Goal: Find specific page/section: Find specific page/section

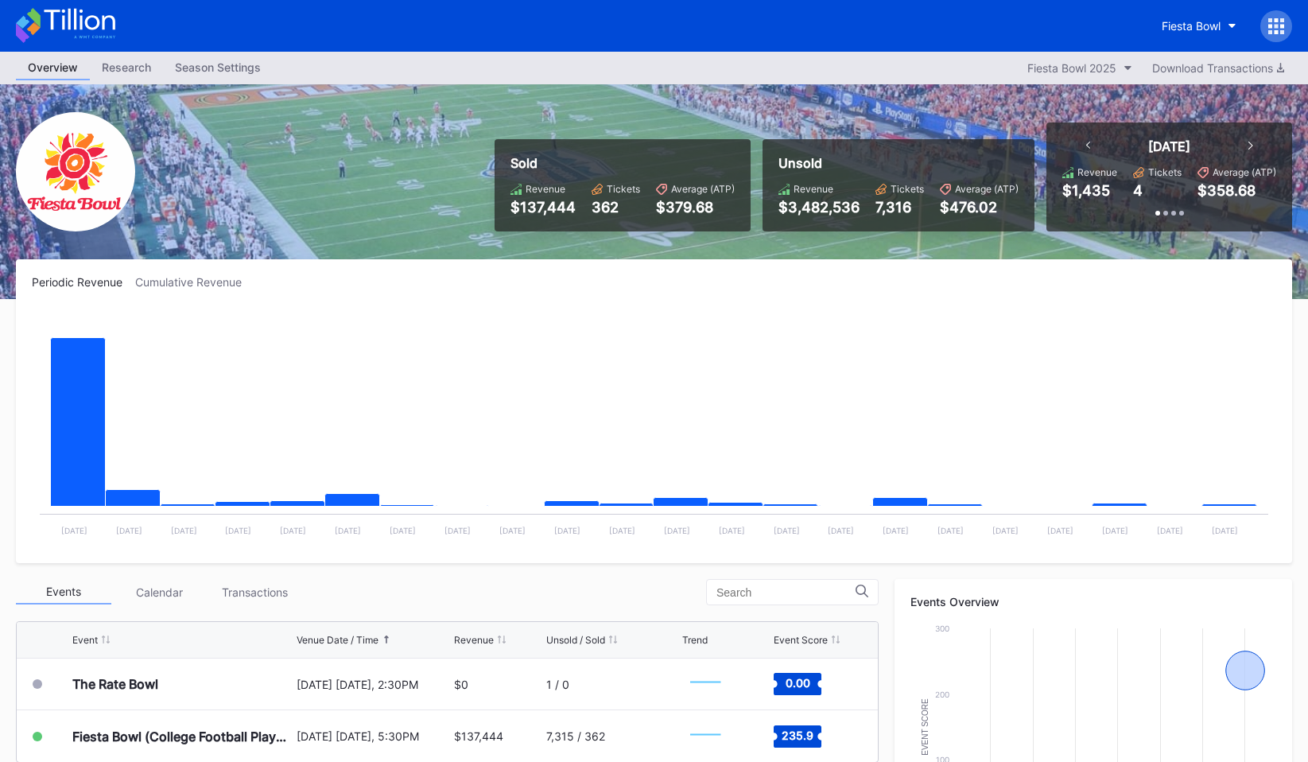
click at [1280, 27] on icon at bounding box center [1282, 26] width 4 height 4
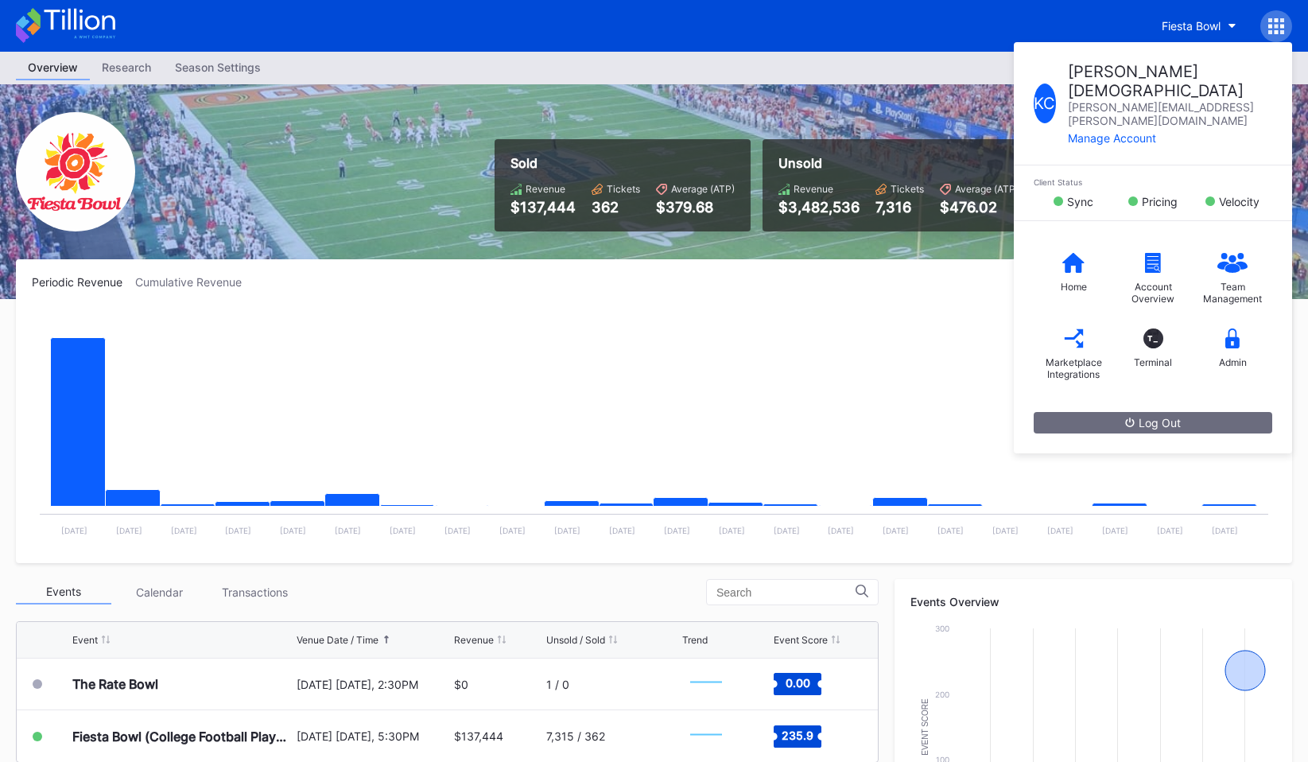
click at [1223, 316] on div "Admin" at bounding box center [1233, 348] width 80 height 64
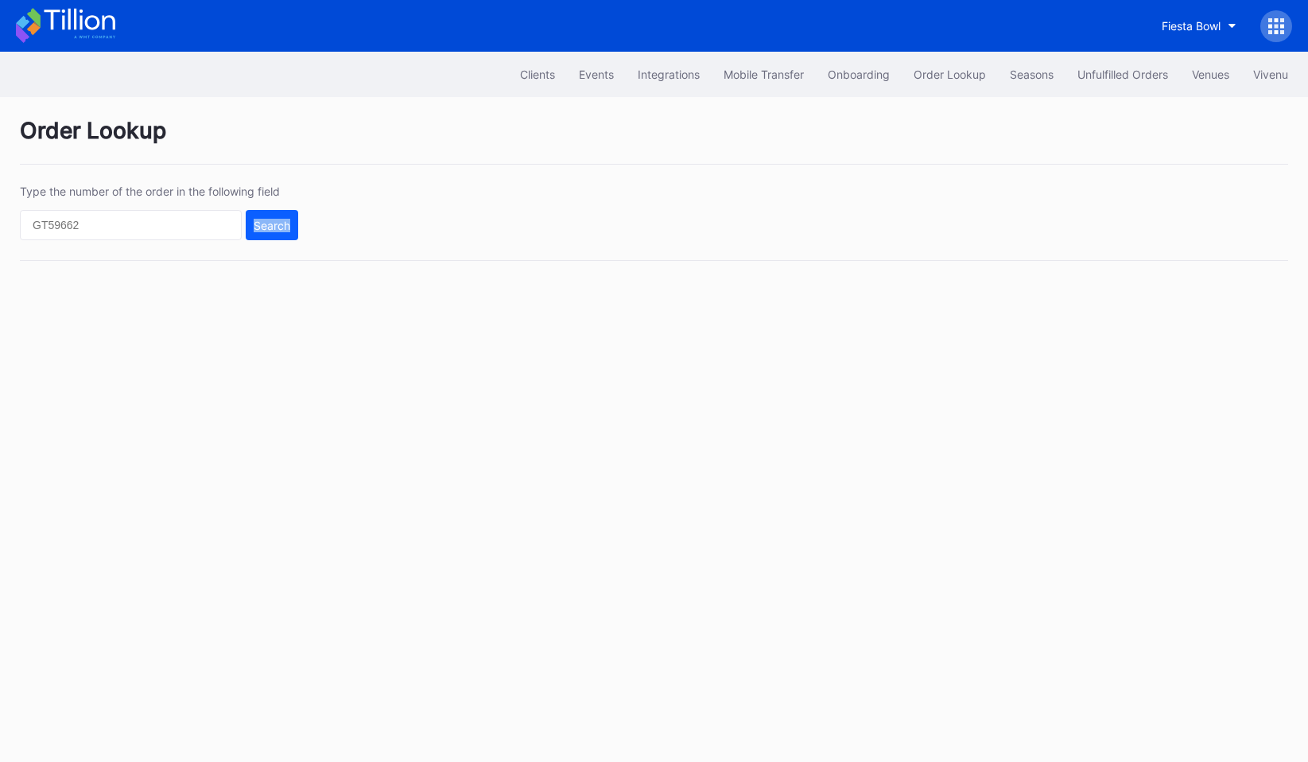
click at [1223, 316] on div "Clients Events Integrations Mobile Transfer Onboarding Order Lookup Seasons Unf…" at bounding box center [654, 407] width 1308 height 710
click at [1069, 79] on button "Unfulfilled Orders" at bounding box center [1122, 74] width 114 height 29
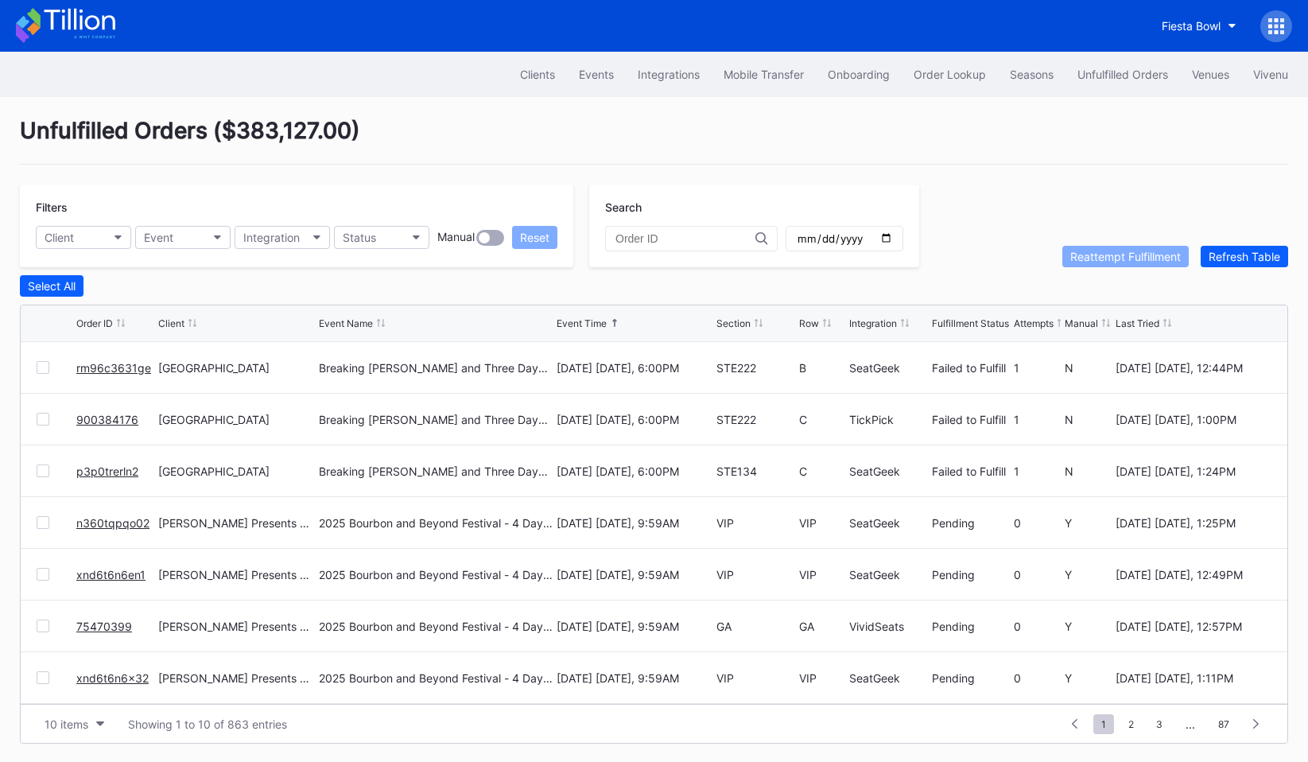
click at [128, 367] on link "rm96c3631ge" at bounding box center [113, 368] width 75 height 14
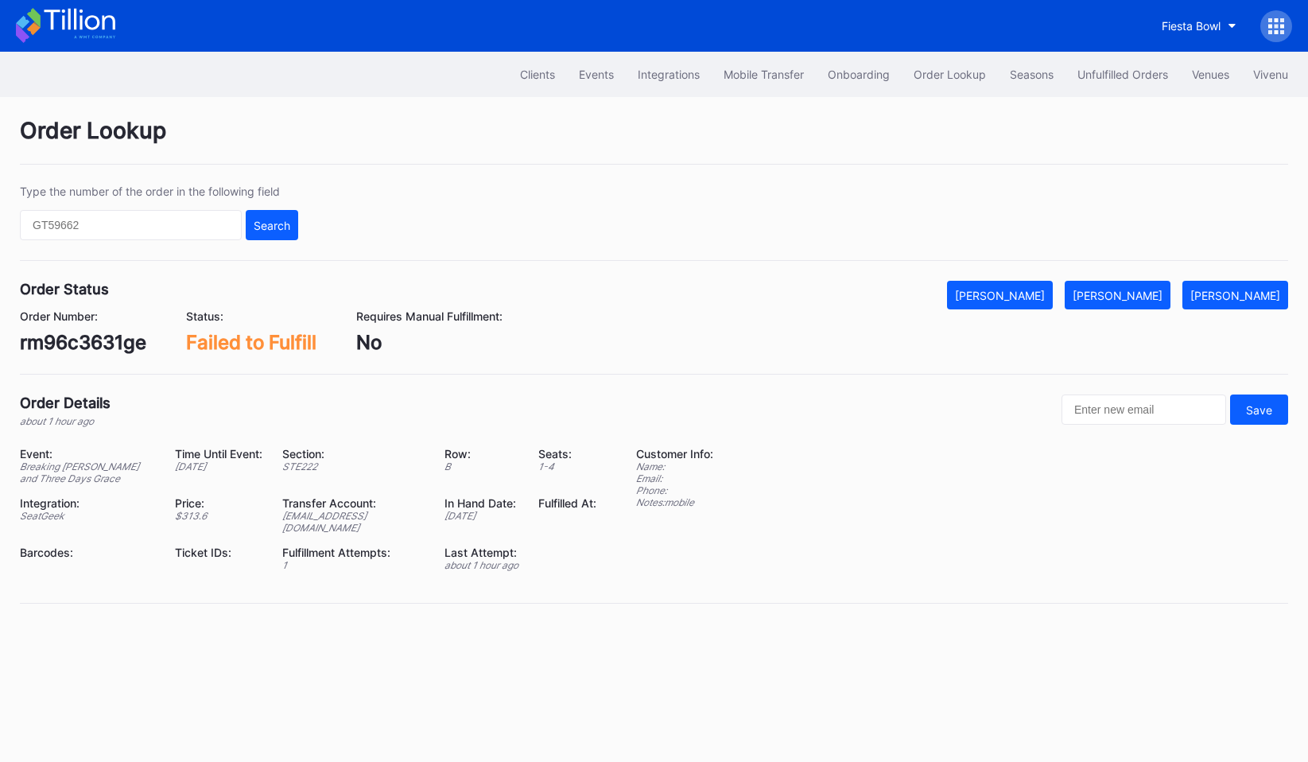
click at [705, 260] on div "Type the number of the order in the following field Search" at bounding box center [654, 222] width 1268 height 76
click at [124, 234] on input "text" at bounding box center [131, 225] width 222 height 30
type input "1234"
drag, startPoint x: 144, startPoint y: 512, endPoint x: 203, endPoint y: 516, distance: 59.0
click at [203, 516] on div "$ 313.6" at bounding box center [218, 516] width 87 height 12
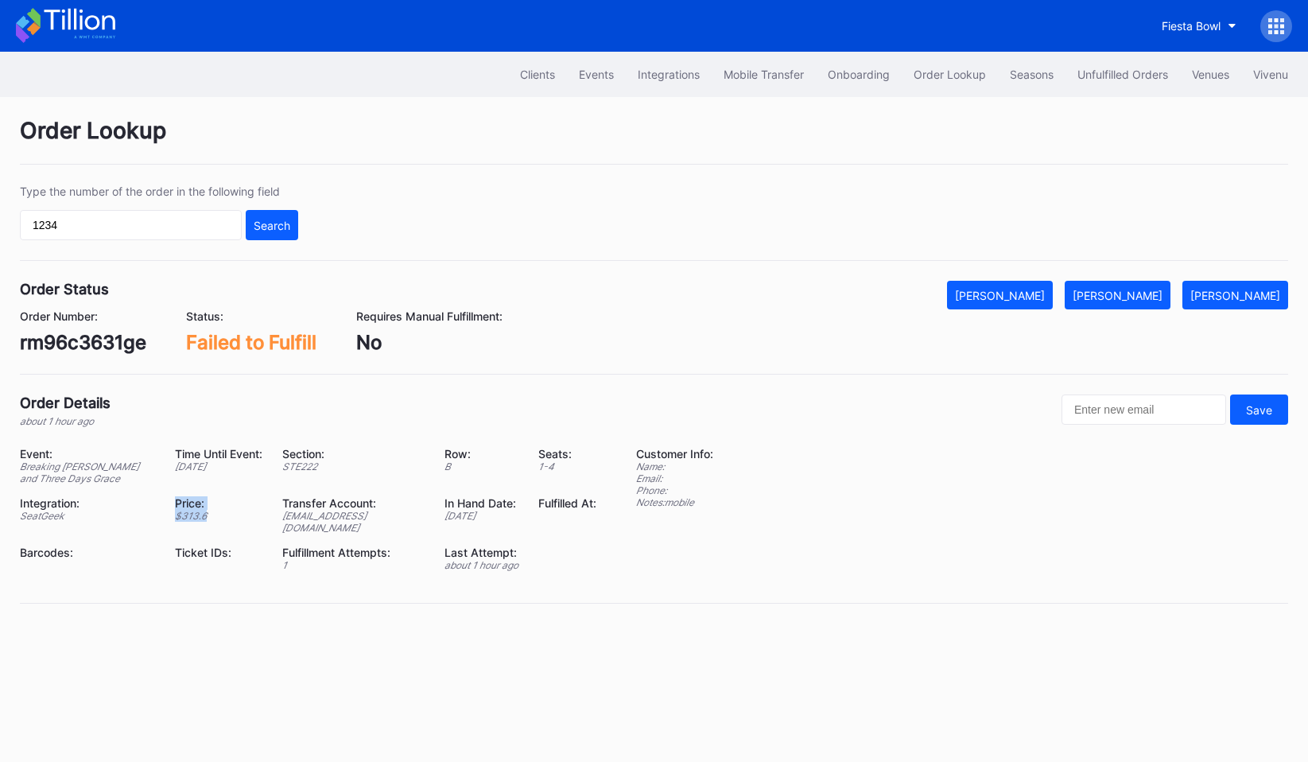
click at [203, 516] on div "$ 313.6" at bounding box center [218, 516] width 87 height 12
drag, startPoint x: 189, startPoint y: 516, endPoint x: 144, endPoint y: 506, distance: 46.3
click at [175, 506] on div "Price: $ 313.6" at bounding box center [228, 514] width 107 height 37
click at [175, 506] on div "Price:" at bounding box center [218, 503] width 87 height 14
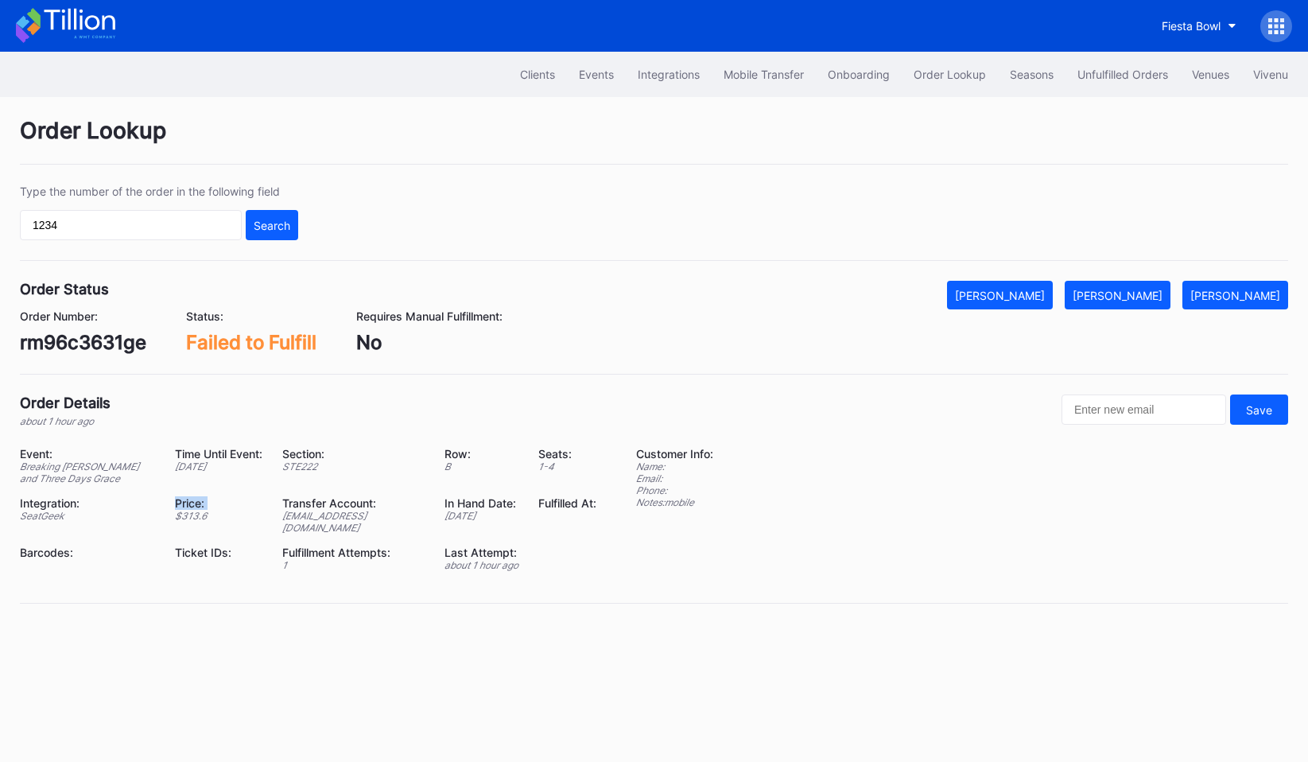
click at [175, 506] on div "Price:" at bounding box center [218, 503] width 87 height 14
drag, startPoint x: 144, startPoint y: 506, endPoint x: 187, endPoint y: 525, distance: 46.7
click at [187, 525] on div "Event: Breaking Benjamin and Three Days Grace Time Until Event: in 2 days Secti…" at bounding box center [318, 515] width 596 height 136
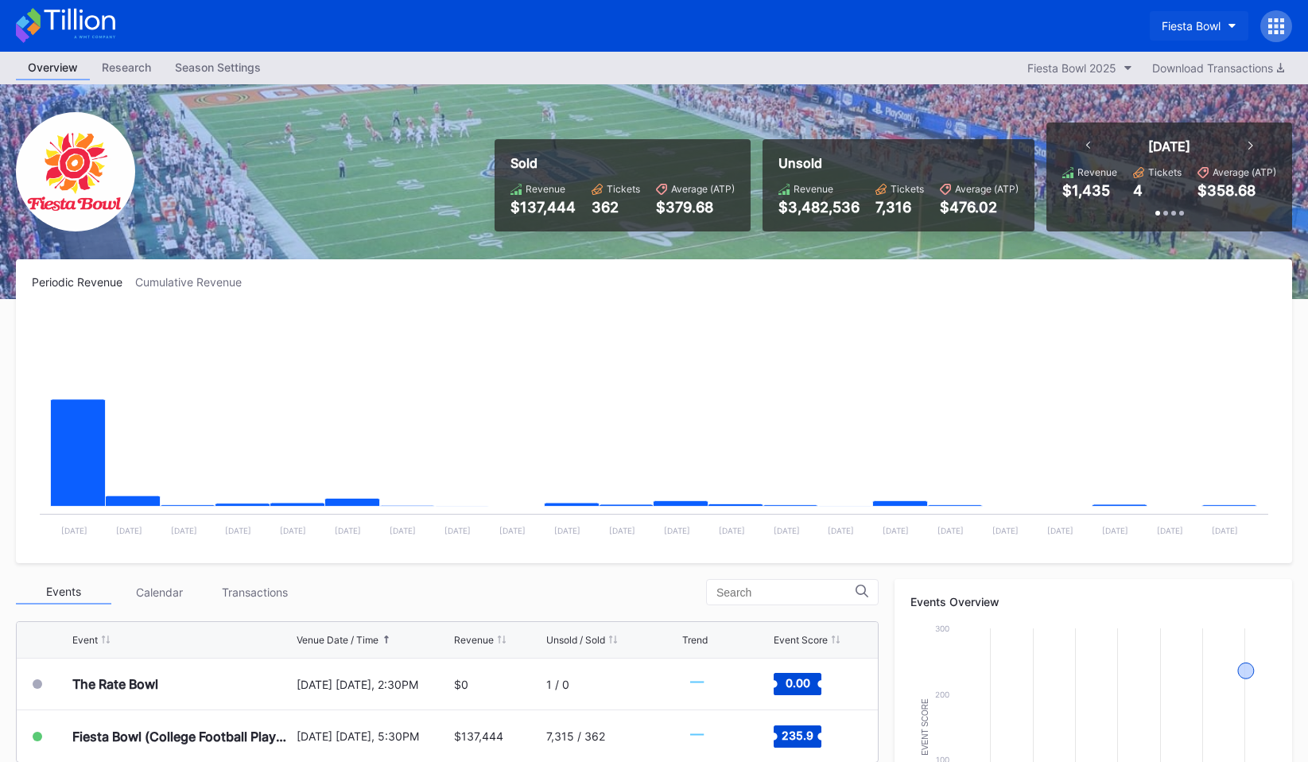
click at [1184, 21] on div "Fiesta Bowl" at bounding box center [1191, 26] width 59 height 14
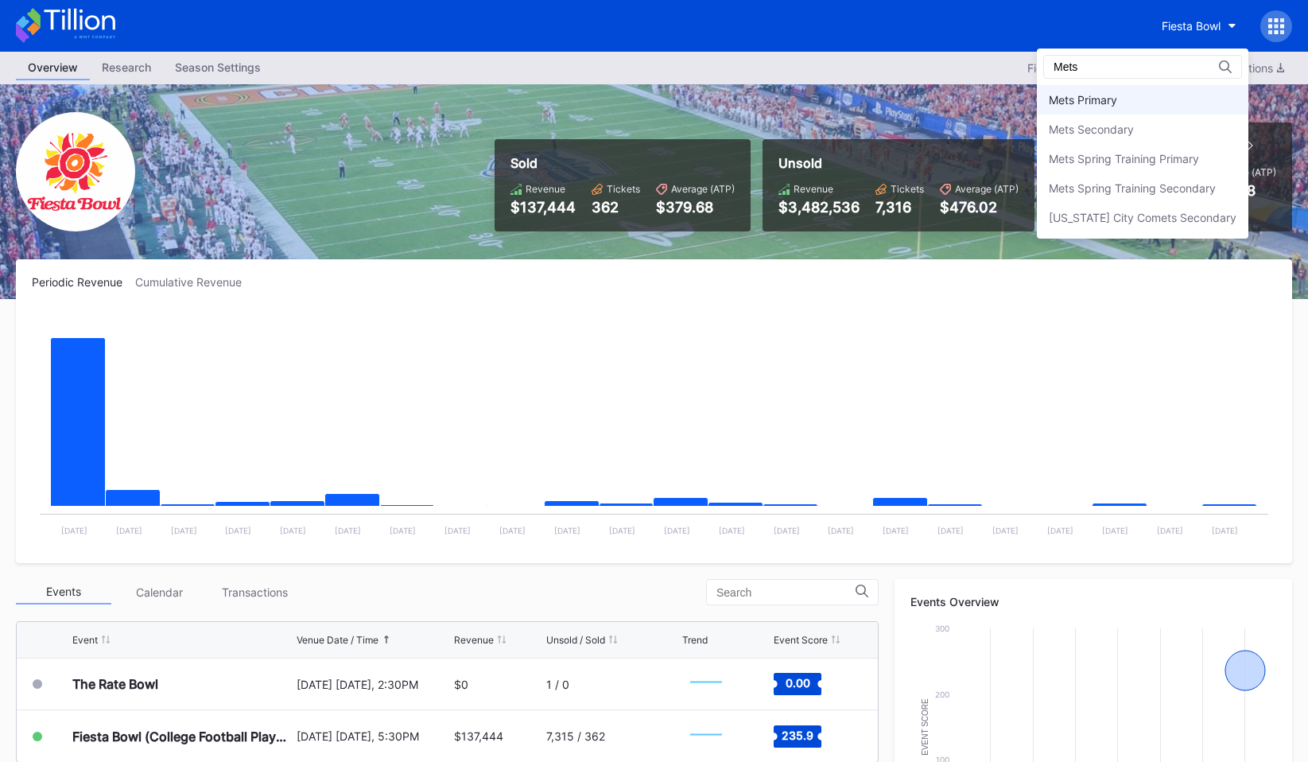
type input "Mets"
click at [1133, 106] on div "Mets Primary" at bounding box center [1142, 99] width 211 height 29
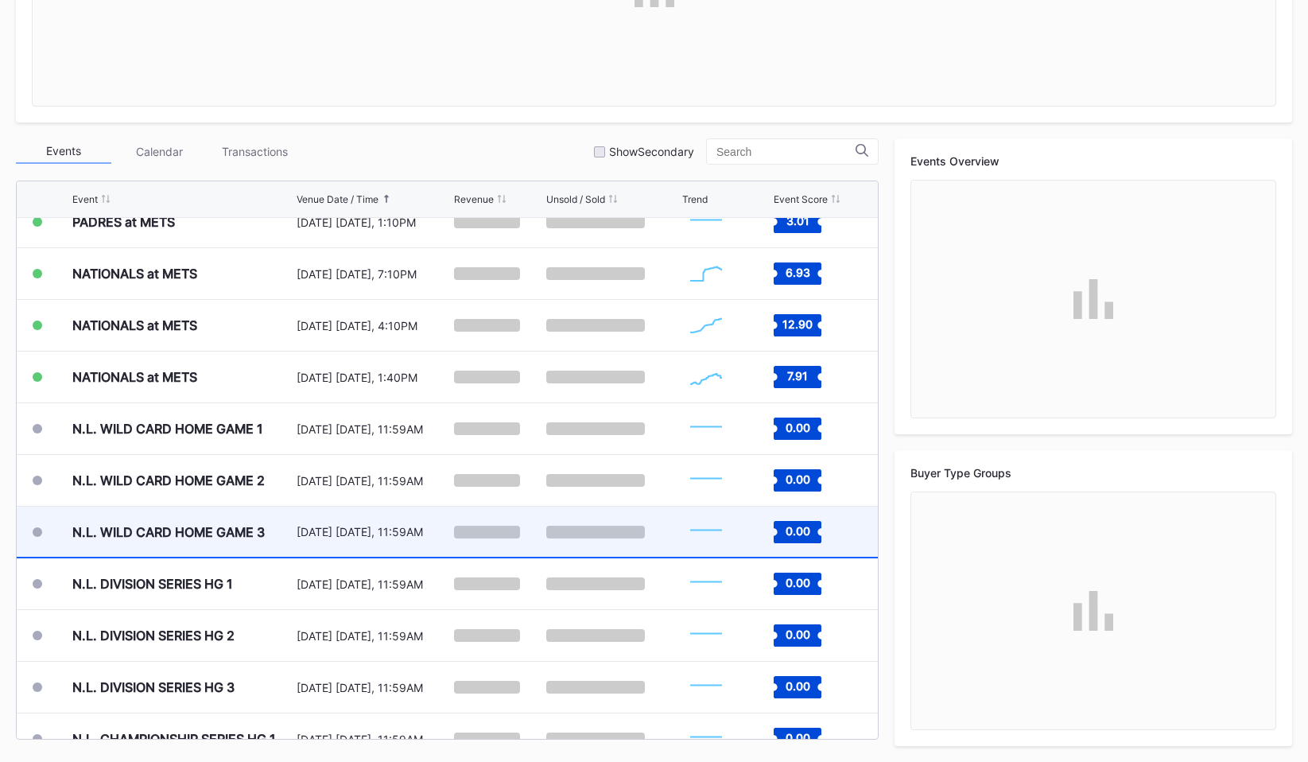
scroll to position [3935, 0]
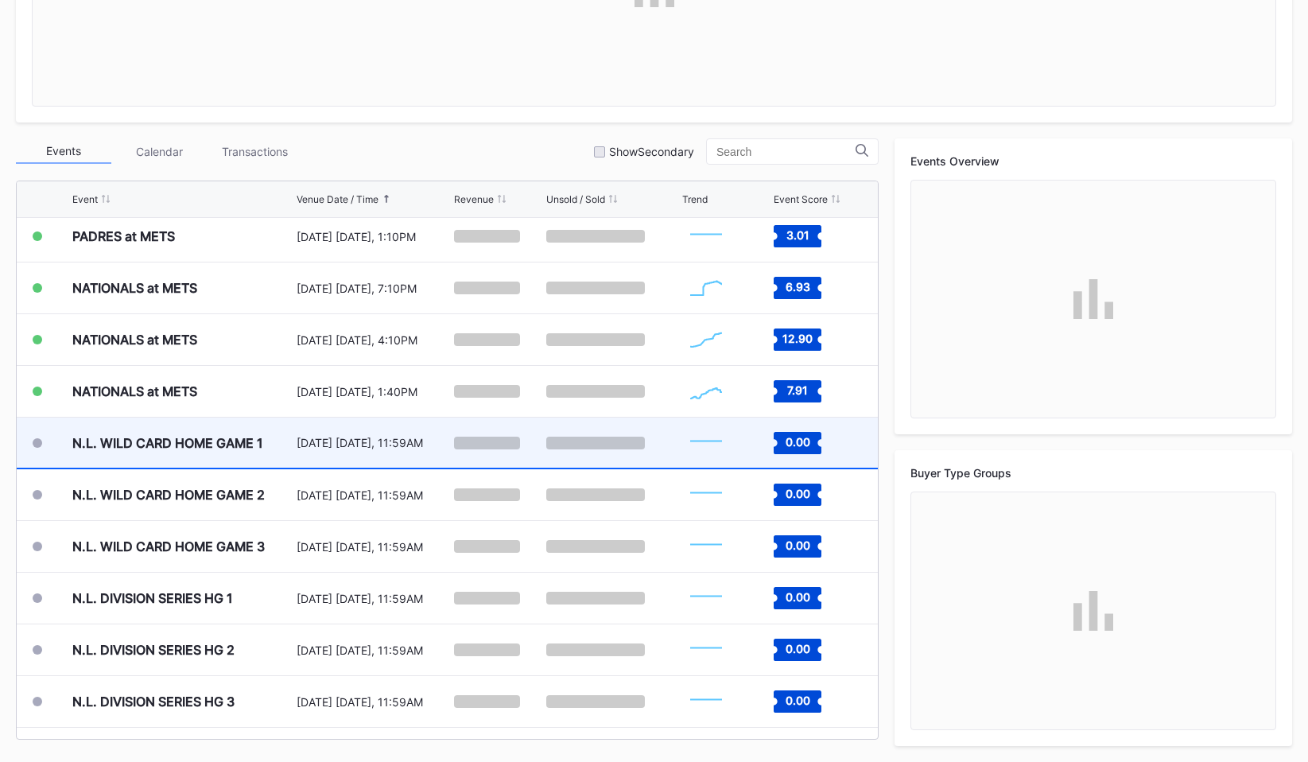
click at [165, 444] on div "N.L. WILD CARD HOME GAME 1" at bounding box center [167, 443] width 191 height 16
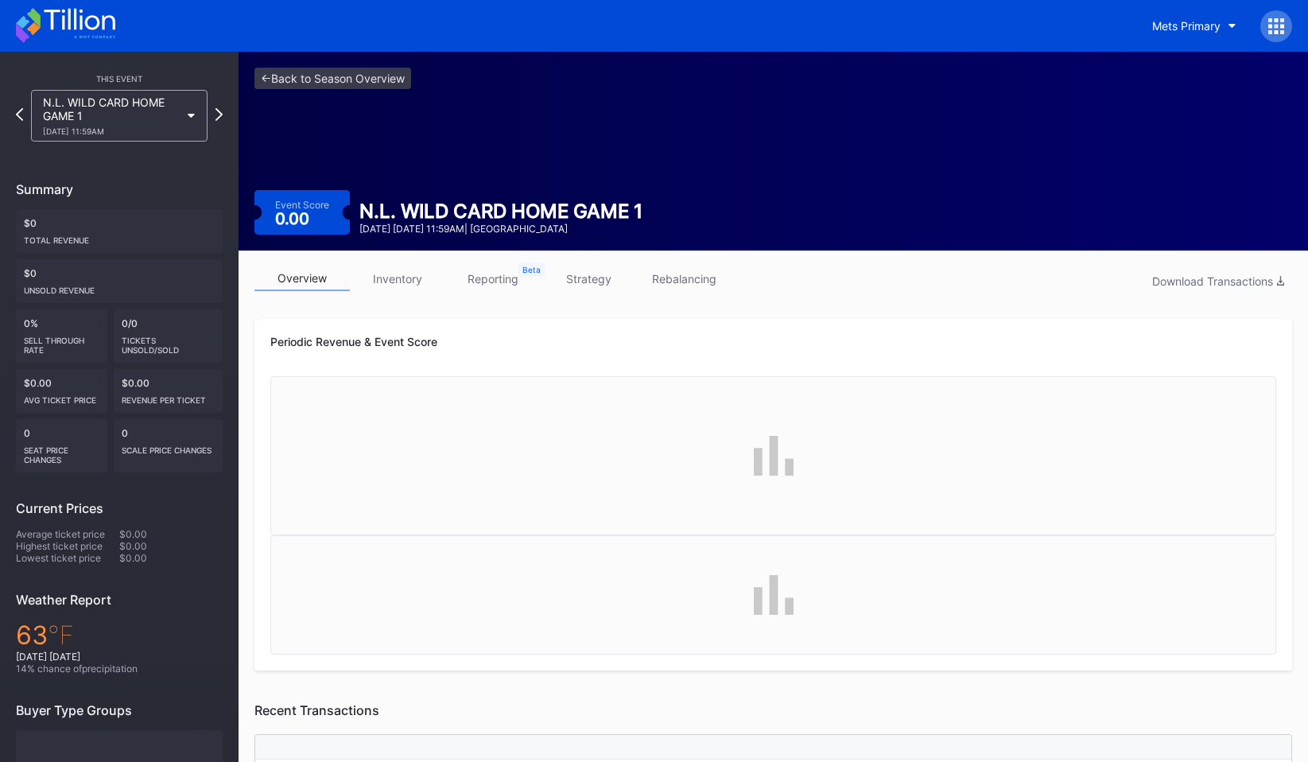
click at [1269, 22] on icon at bounding box center [1276, 26] width 16 height 16
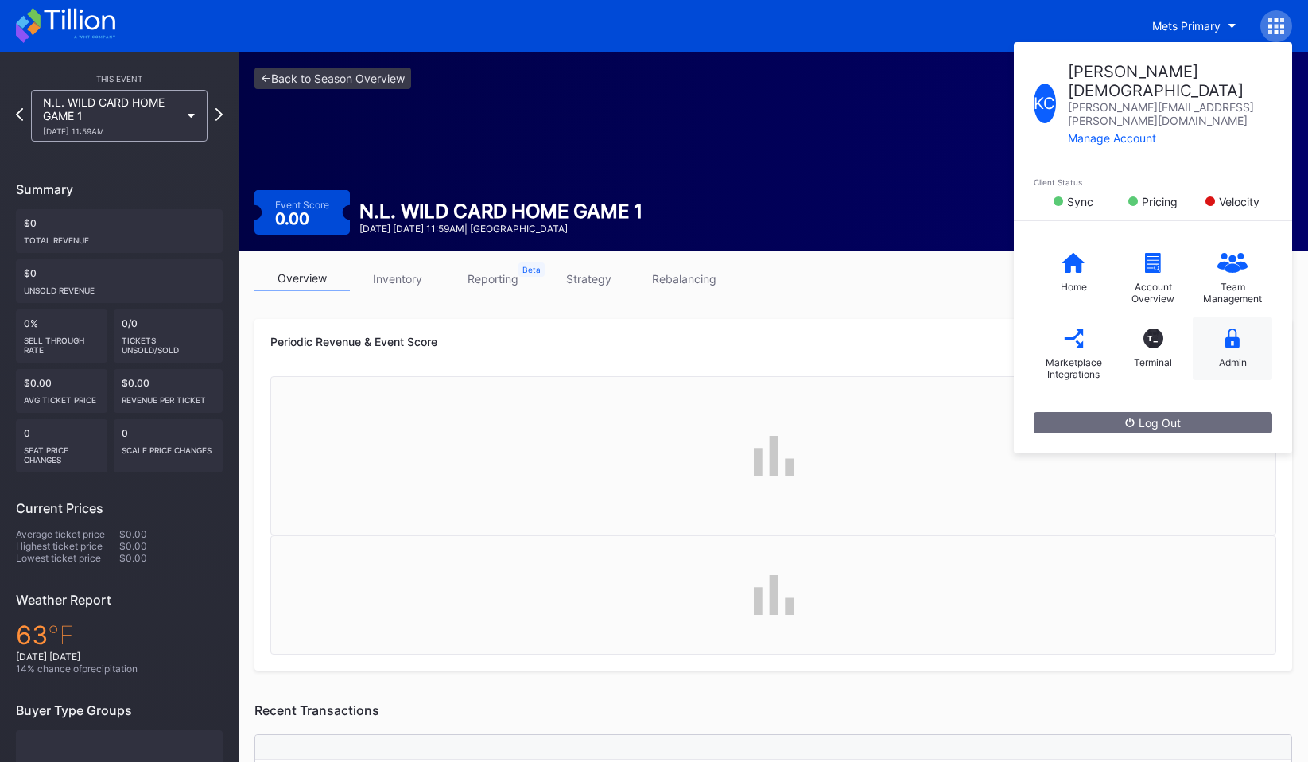
click at [1219, 316] on div "Admin" at bounding box center [1233, 348] width 80 height 64
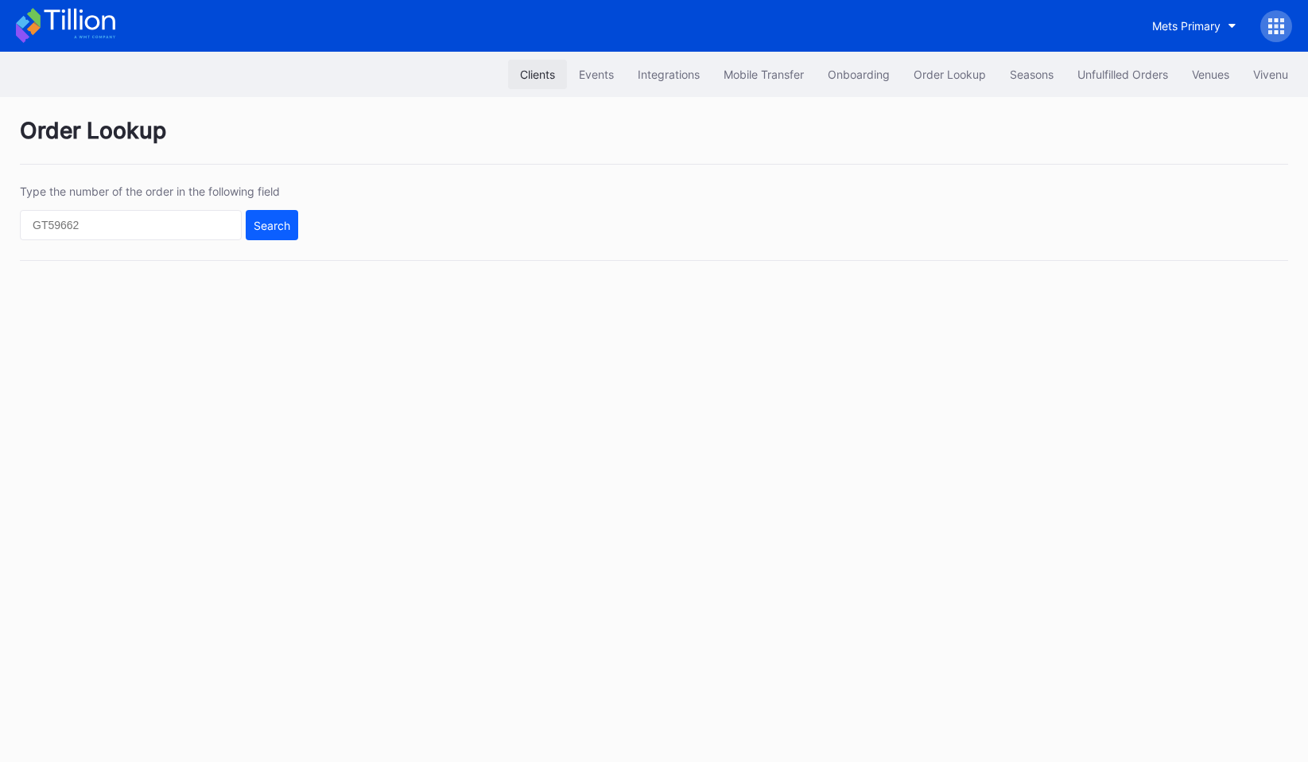
click at [532, 65] on button "Clients" at bounding box center [537, 74] width 59 height 29
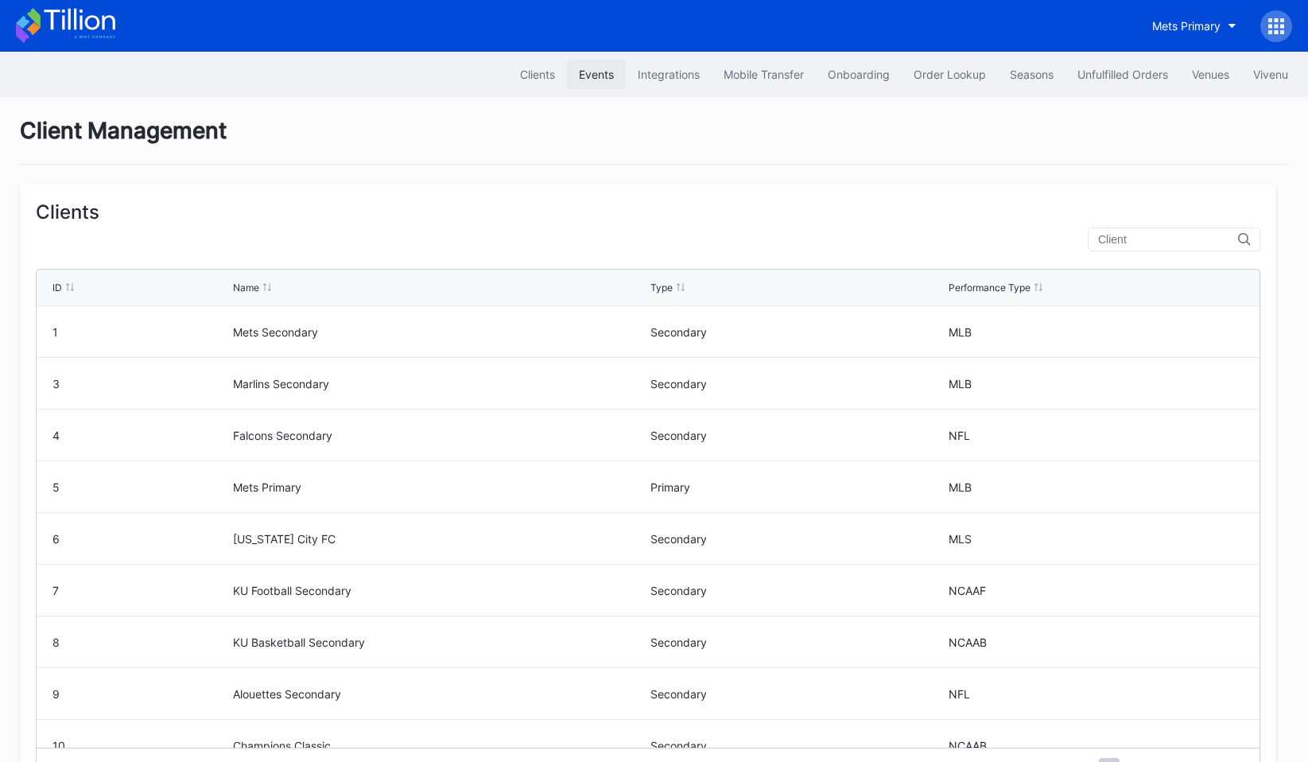
click at [602, 74] on div "Events" at bounding box center [596, 75] width 35 height 14
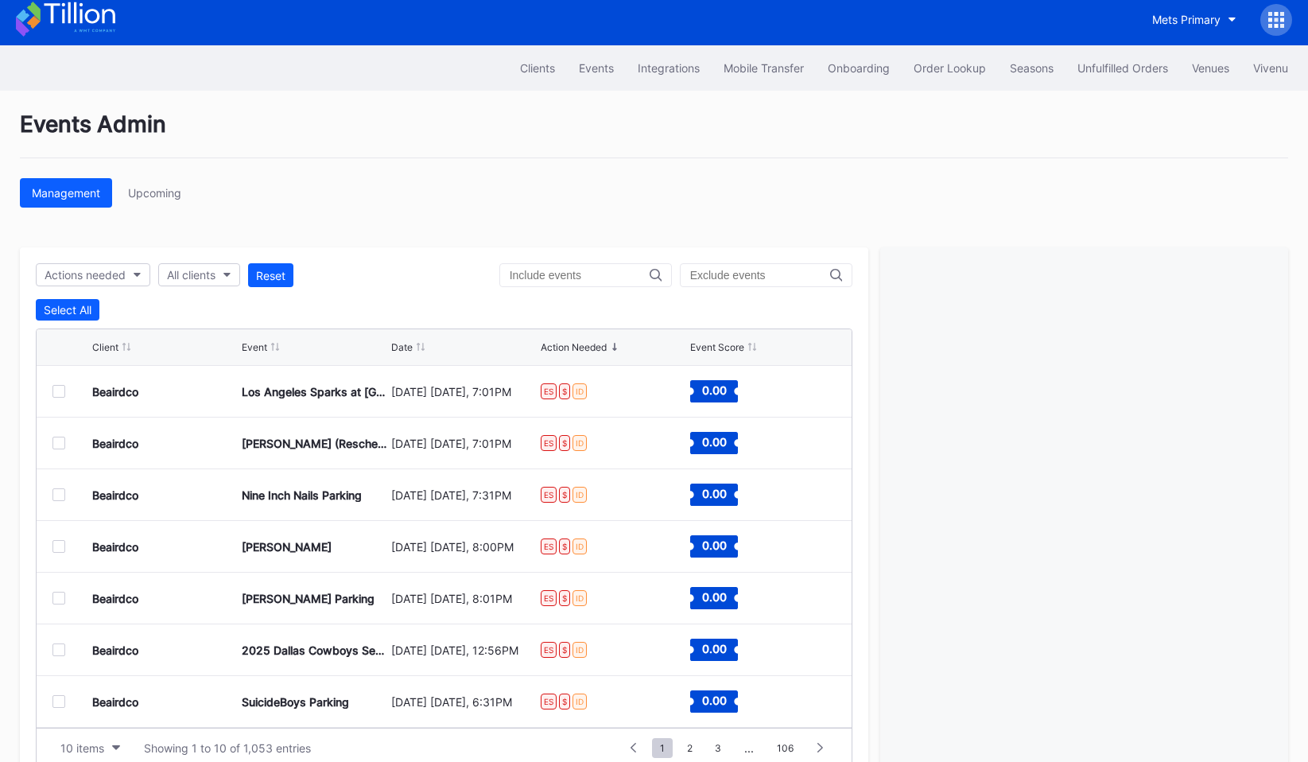
scroll to position [47, 0]
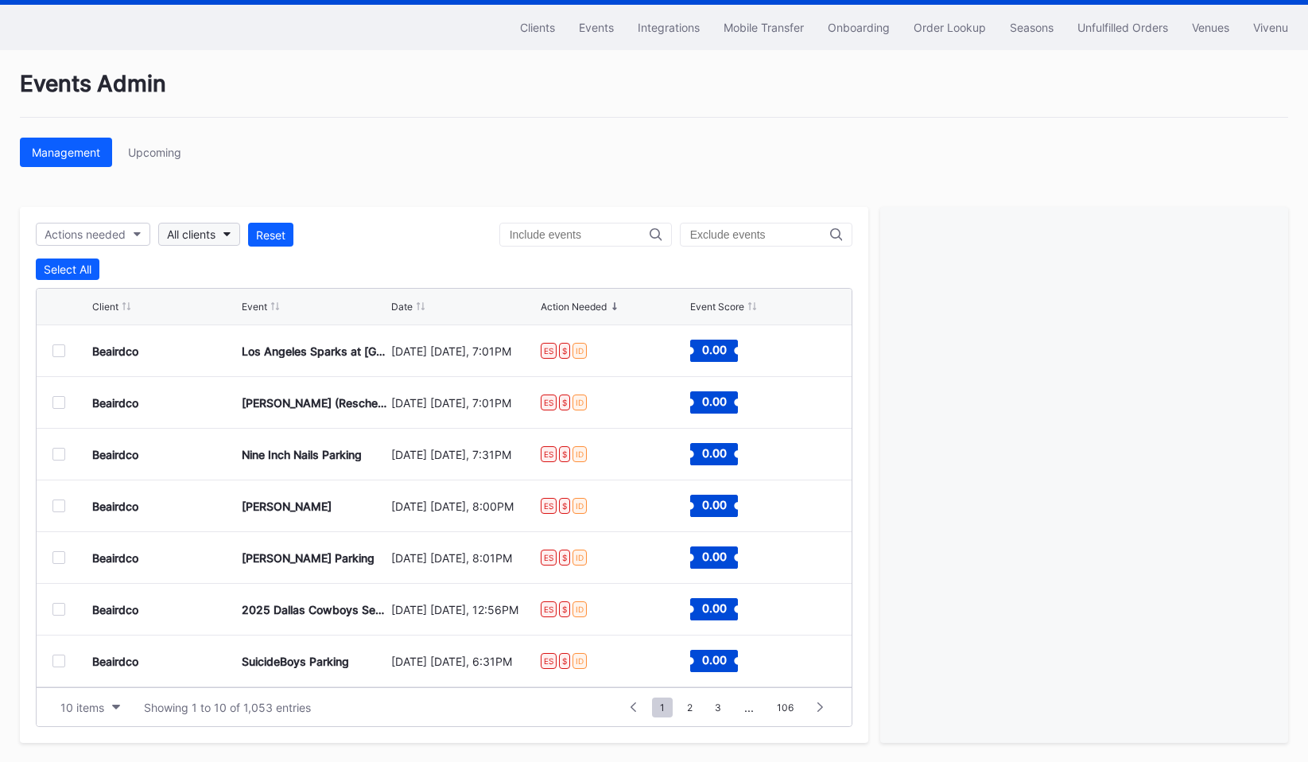
click at [183, 239] on div "All clients" at bounding box center [191, 234] width 49 height 14
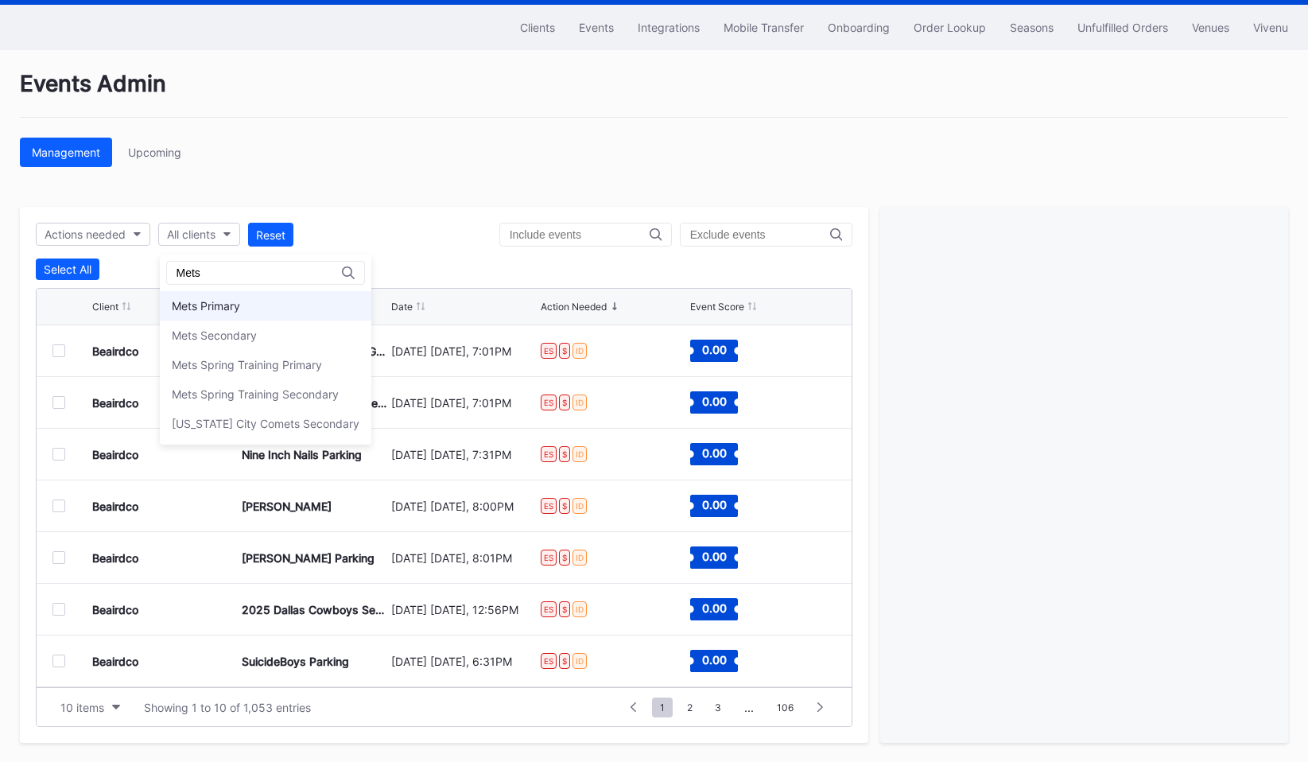
type input "Mets"
click at [229, 305] on div "Mets Primary" at bounding box center [206, 306] width 68 height 14
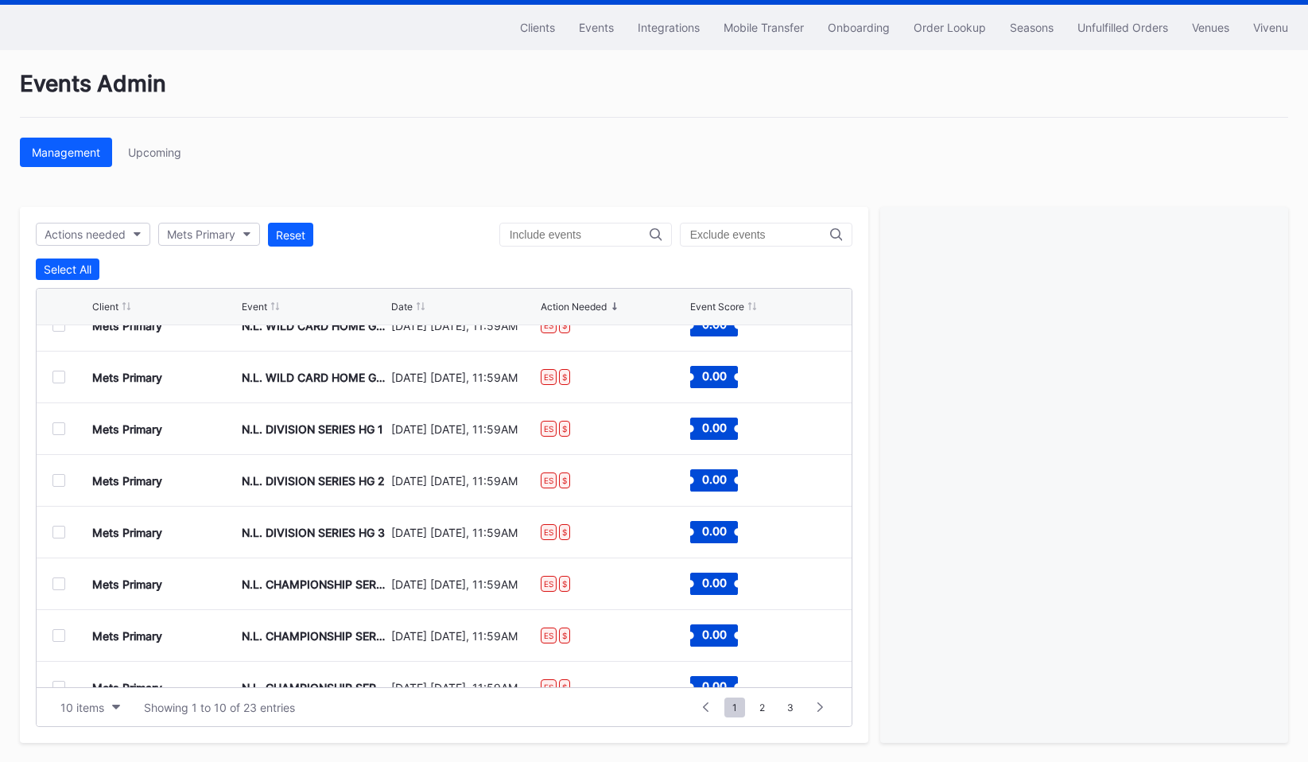
scroll to position [0, 0]
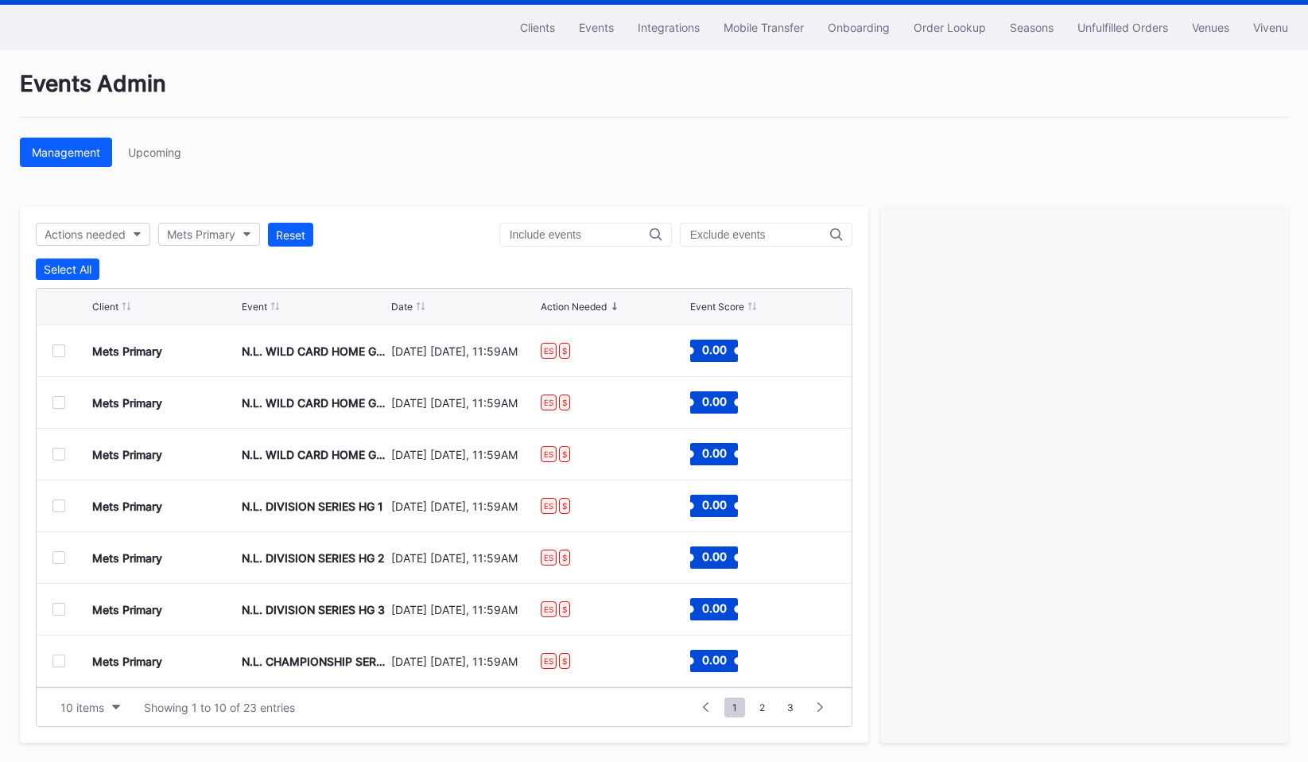
click at [96, 348] on div "Mets Primary" at bounding box center [127, 351] width 70 height 14
click at [52, 351] on div at bounding box center [58, 350] width 13 height 13
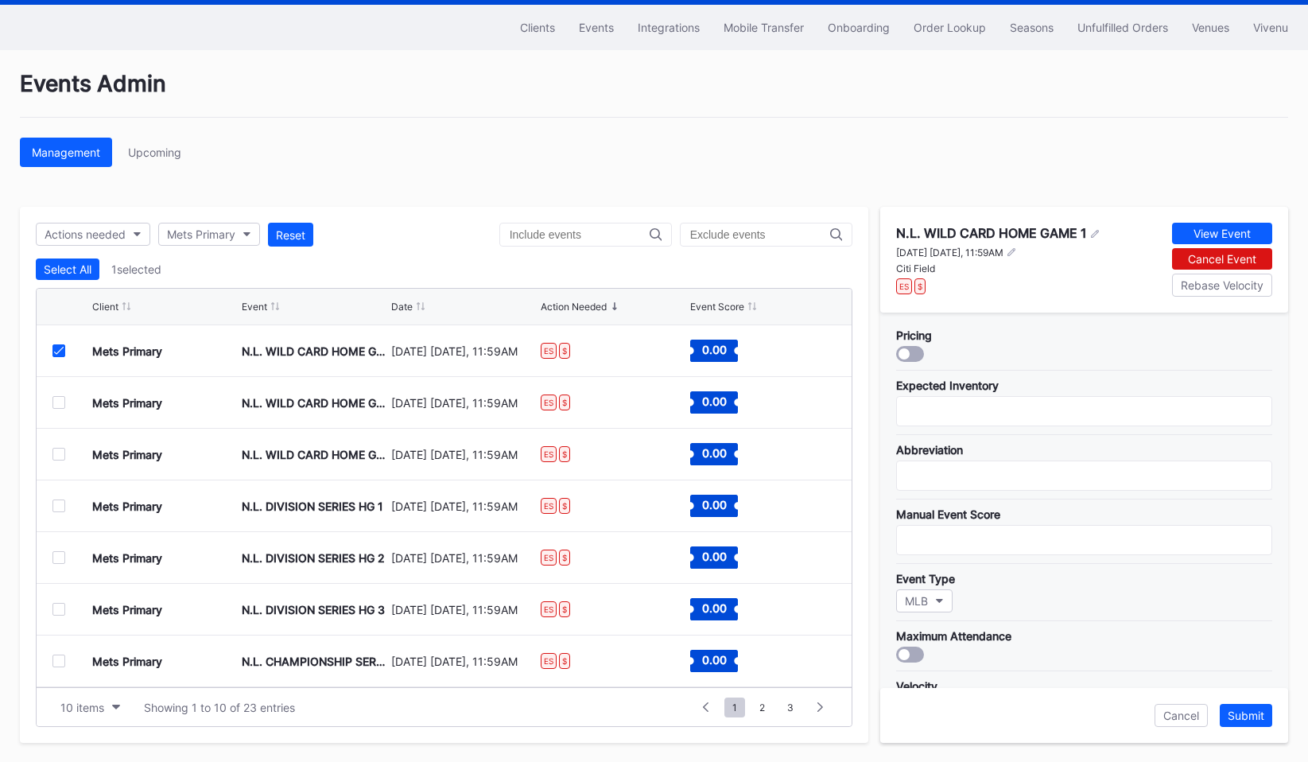
click at [72, 347] on div at bounding box center [72, 350] width 40 height 13
click at [60, 347] on icon at bounding box center [59, 351] width 10 height 8
